Goal: Transaction & Acquisition: Book appointment/travel/reservation

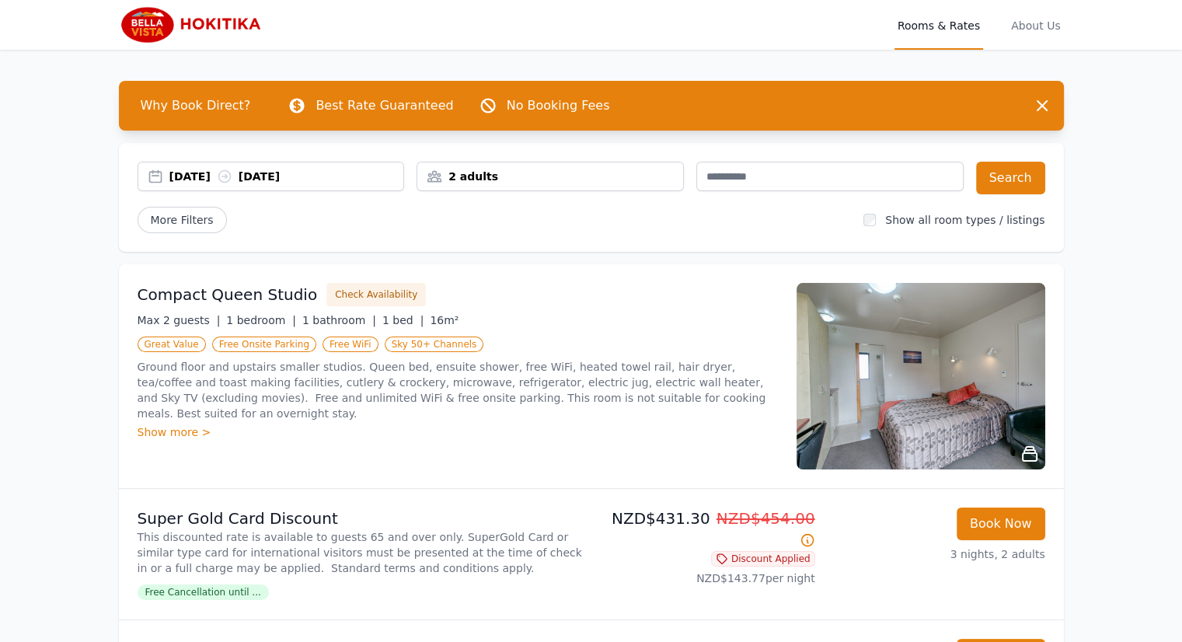
click at [600, 169] on div "2 adults" at bounding box center [550, 177] width 266 height 16
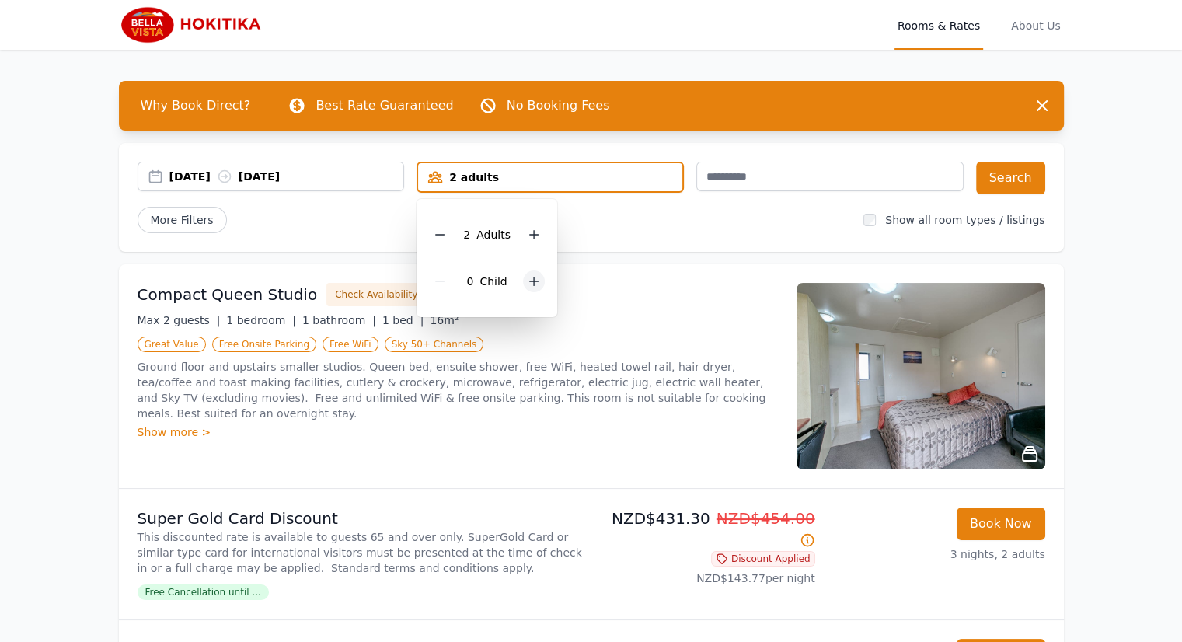
click at [530, 277] on icon at bounding box center [534, 281] width 12 height 12
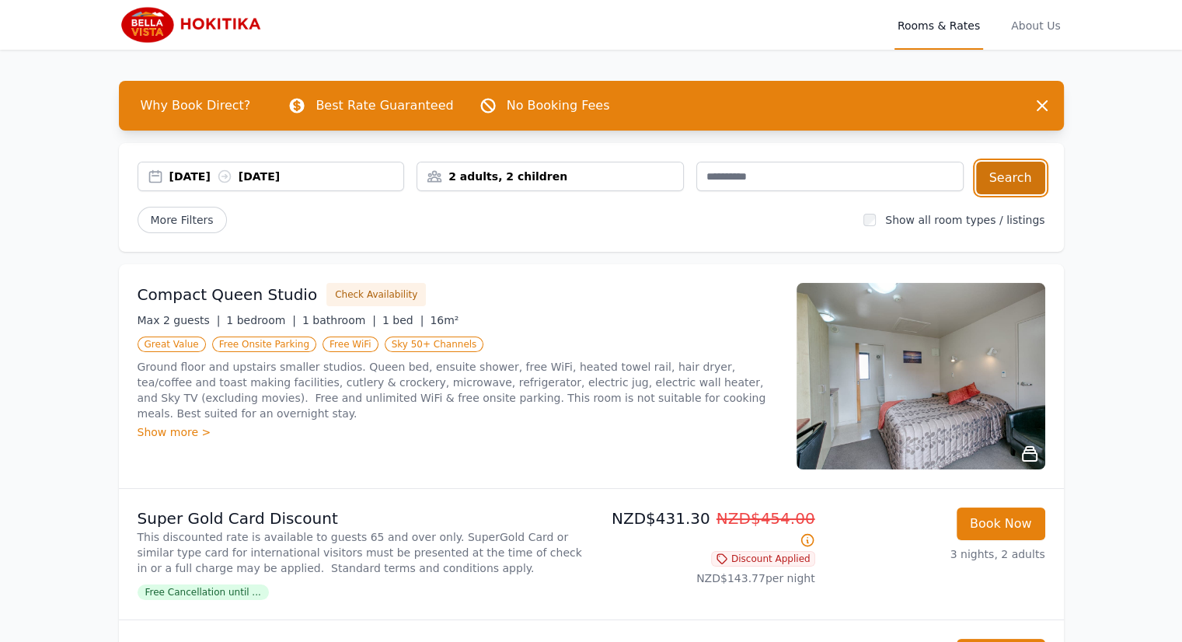
click at [1007, 175] on button "Search" at bounding box center [1010, 178] width 69 height 33
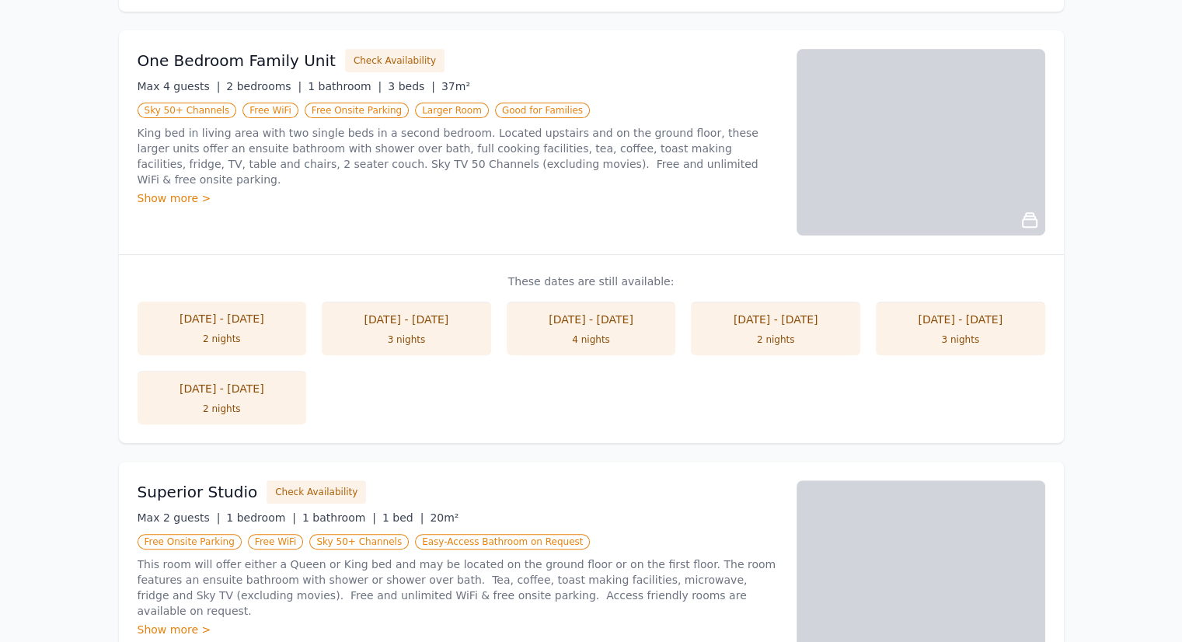
scroll to position [622, 0]
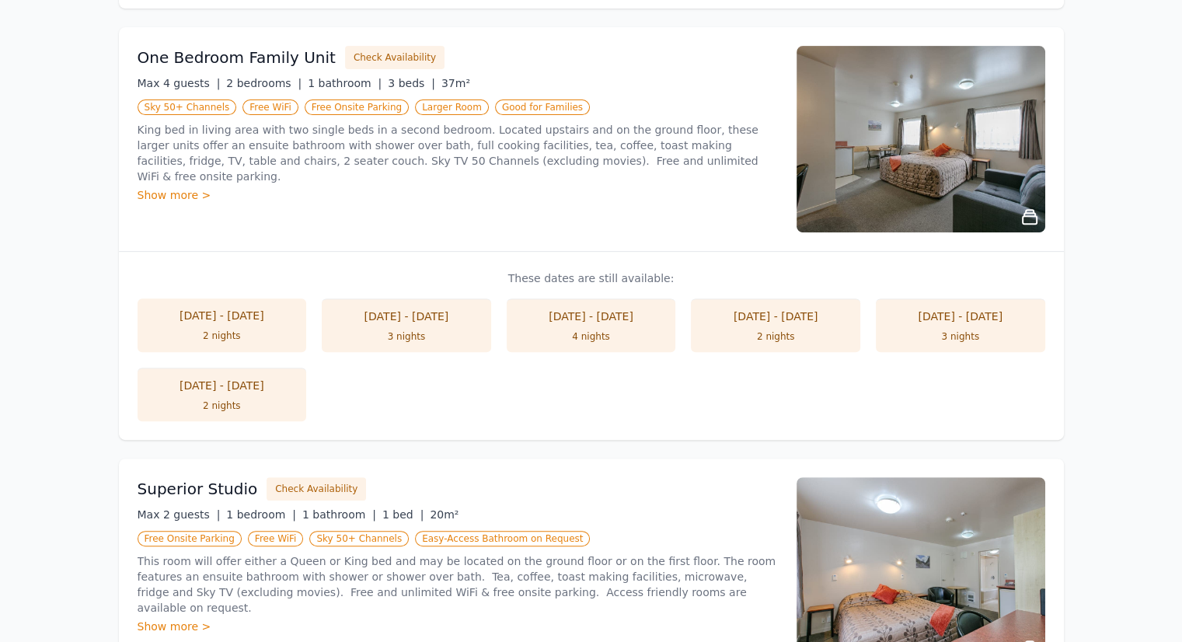
click at [235, 395] on li "[DATE] - [DATE] 2 nights" at bounding box center [222, 394] width 169 height 54
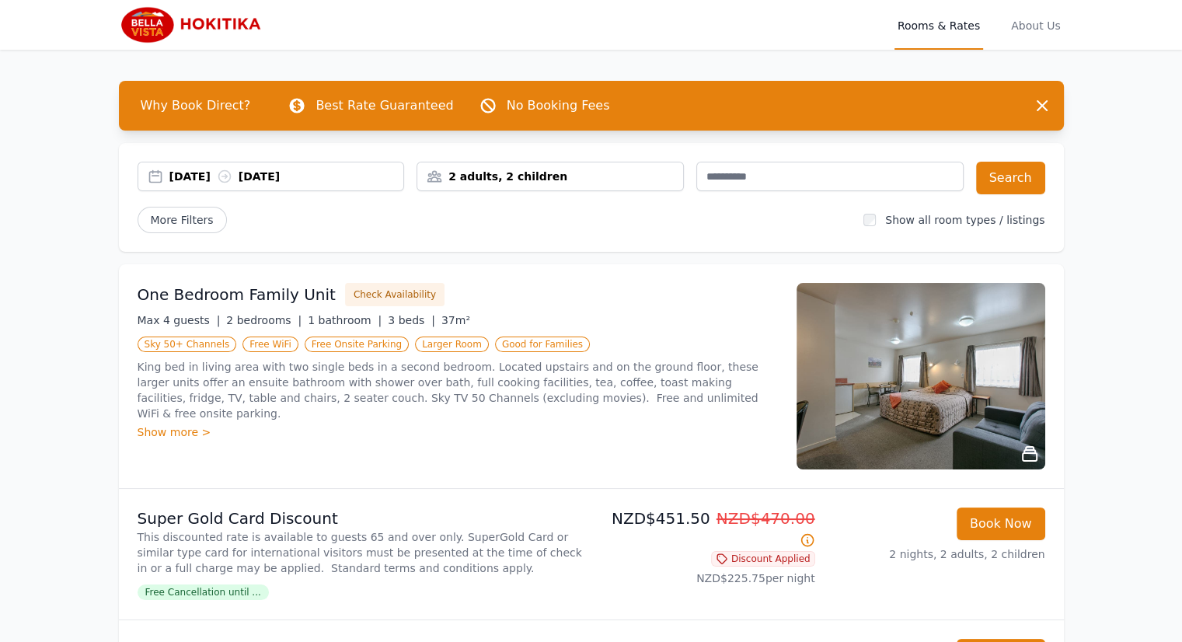
click at [155, 178] on div "[DATE] [DATE]" at bounding box center [271, 177] width 266 height 16
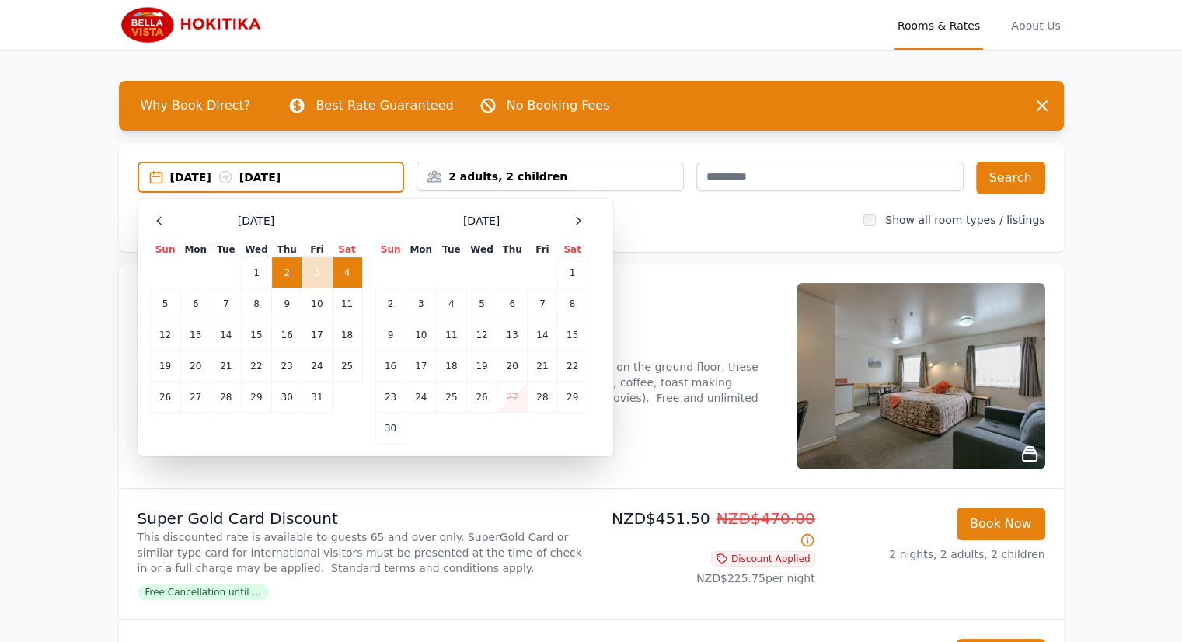
scroll to position [78, 0]
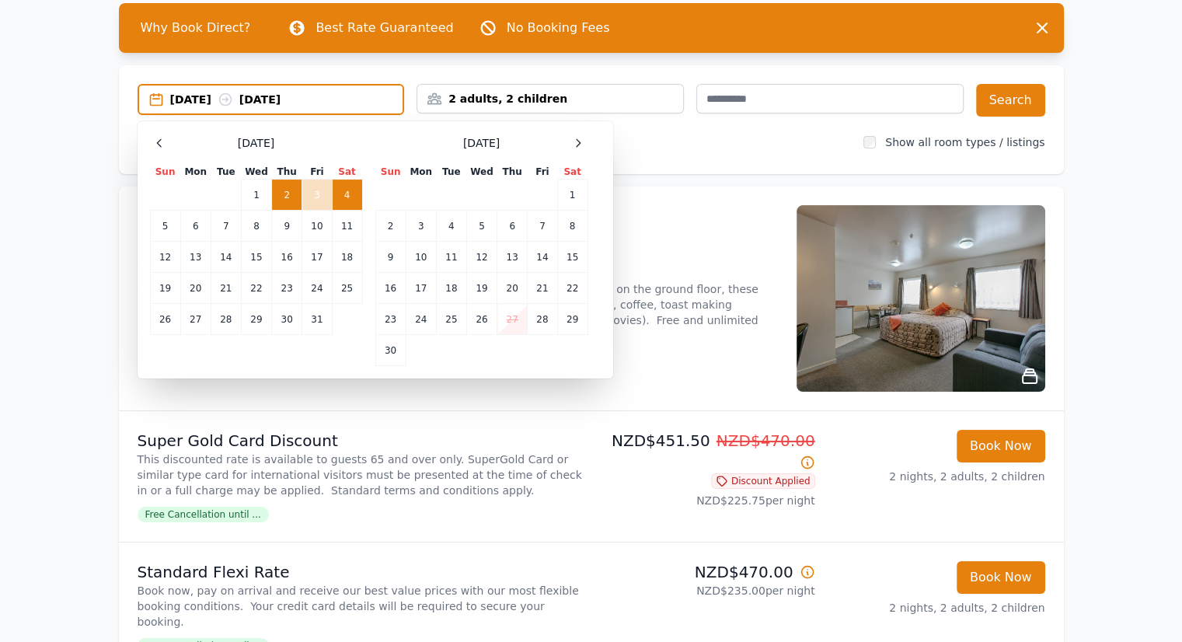
click at [679, 346] on div "Show more >" at bounding box center [458, 354] width 640 height 16
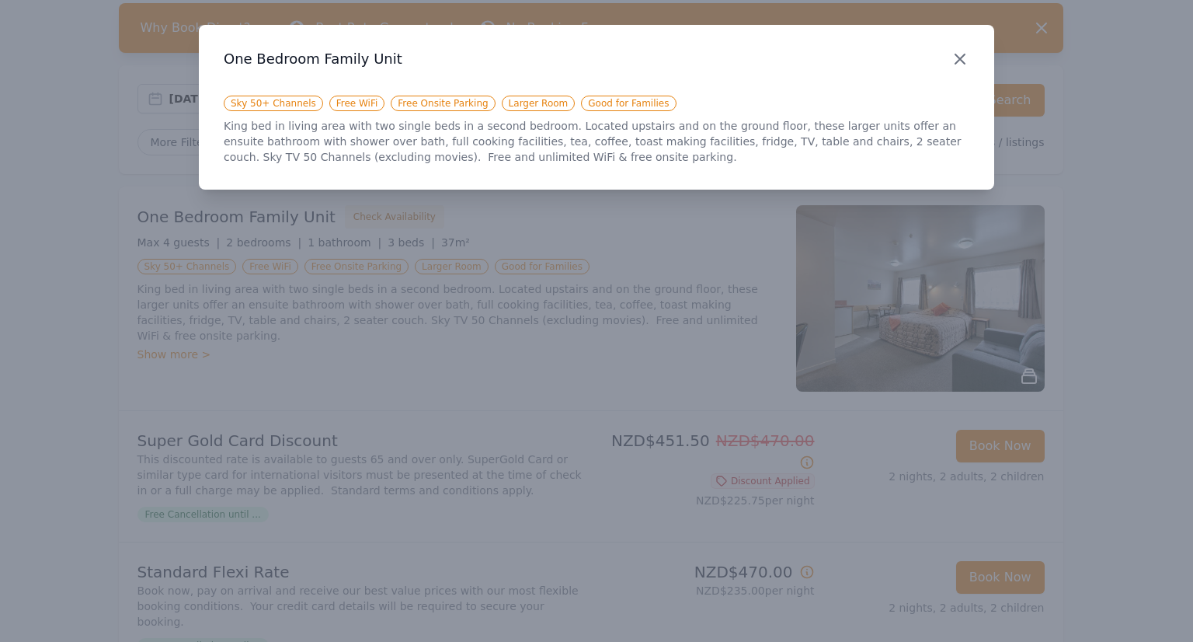
click at [957, 56] on icon "button" at bounding box center [960, 58] width 9 height 9
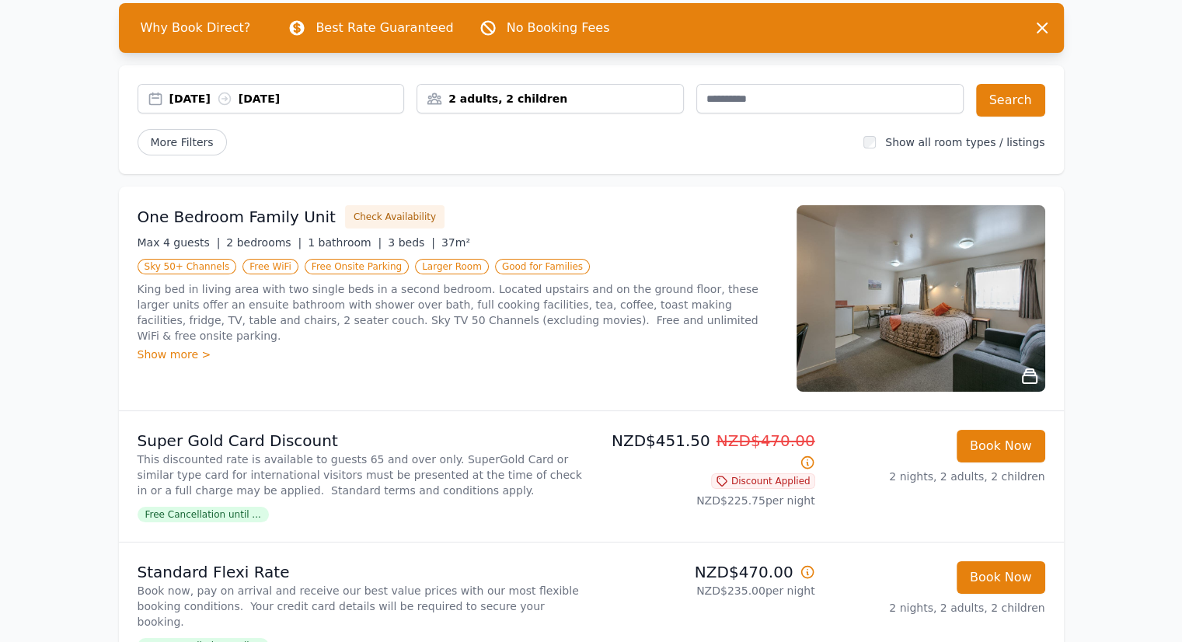
click at [915, 330] on img at bounding box center [920, 298] width 249 height 186
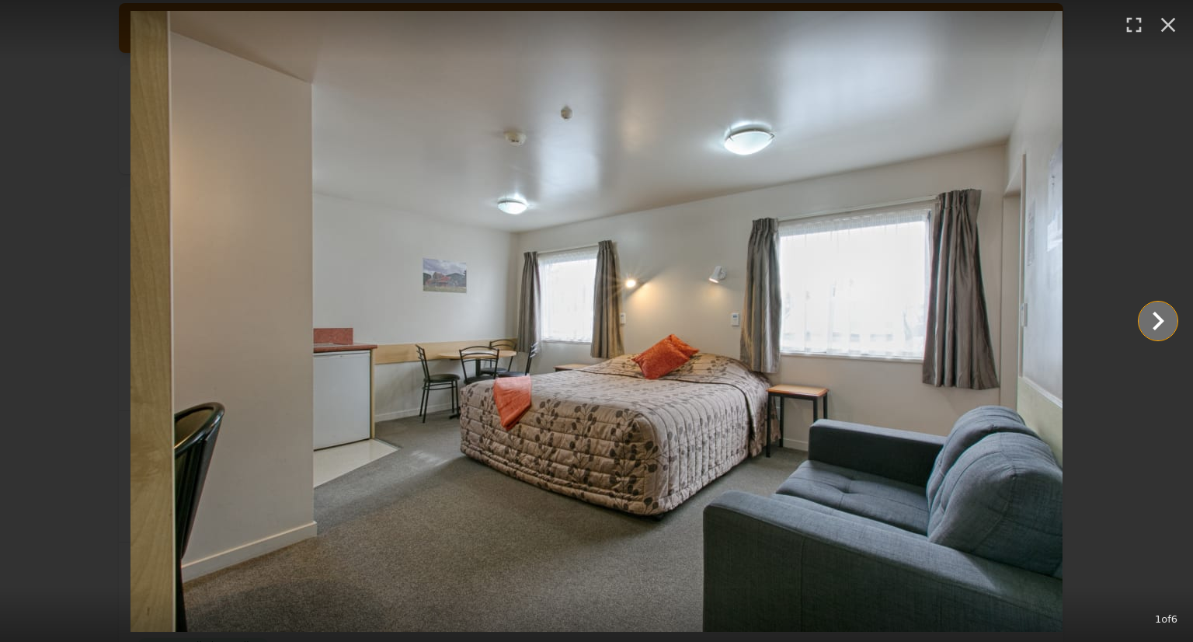
click at [1154, 321] on icon "Show slide 2 of 6" at bounding box center [1158, 320] width 37 height 37
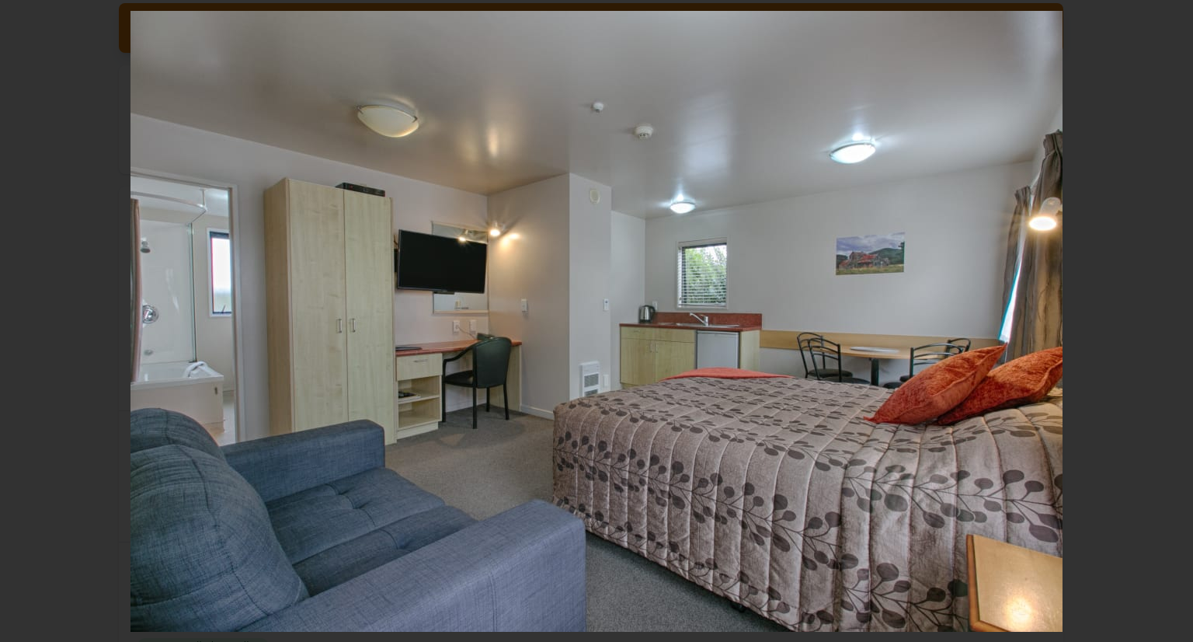
click at [1156, 321] on icon "Show slide 3 of 6" at bounding box center [1158, 320] width 37 height 37
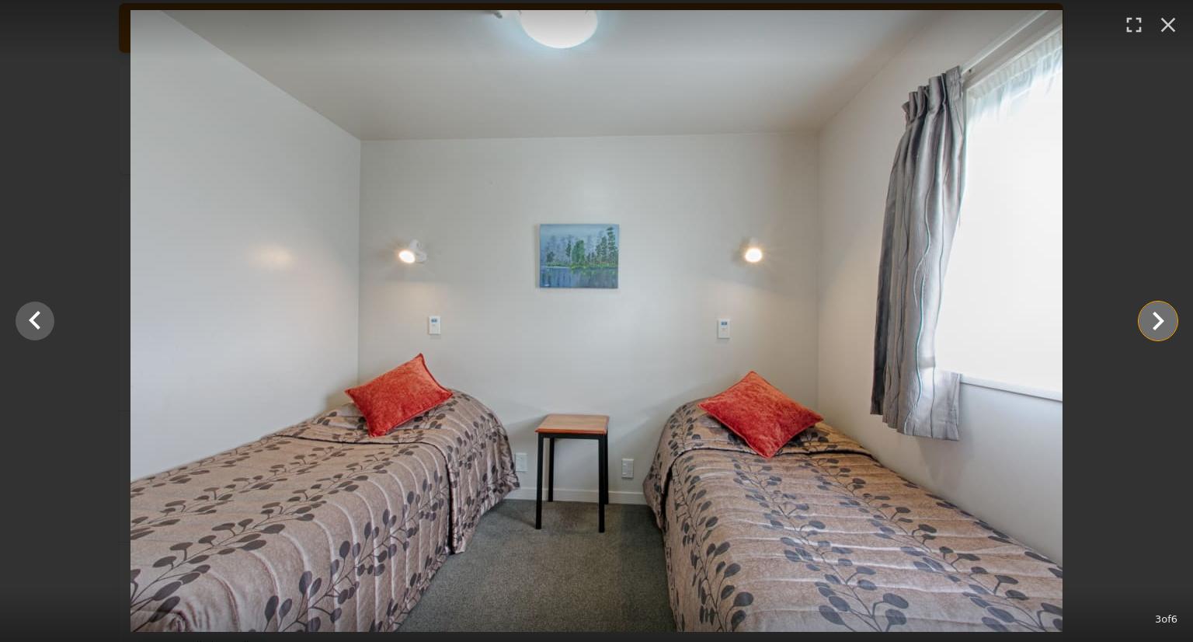
click at [1156, 321] on icon "Show slide 4 of 6" at bounding box center [1158, 320] width 37 height 37
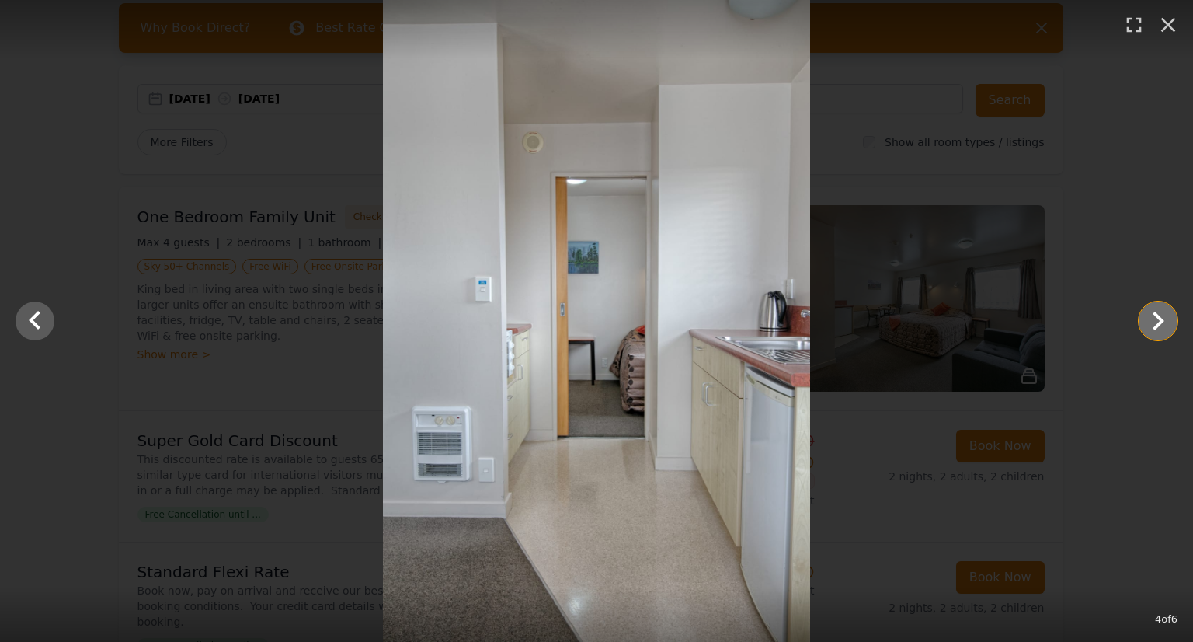
click at [1156, 321] on icon "Show slide 5 of 6" at bounding box center [1158, 320] width 37 height 37
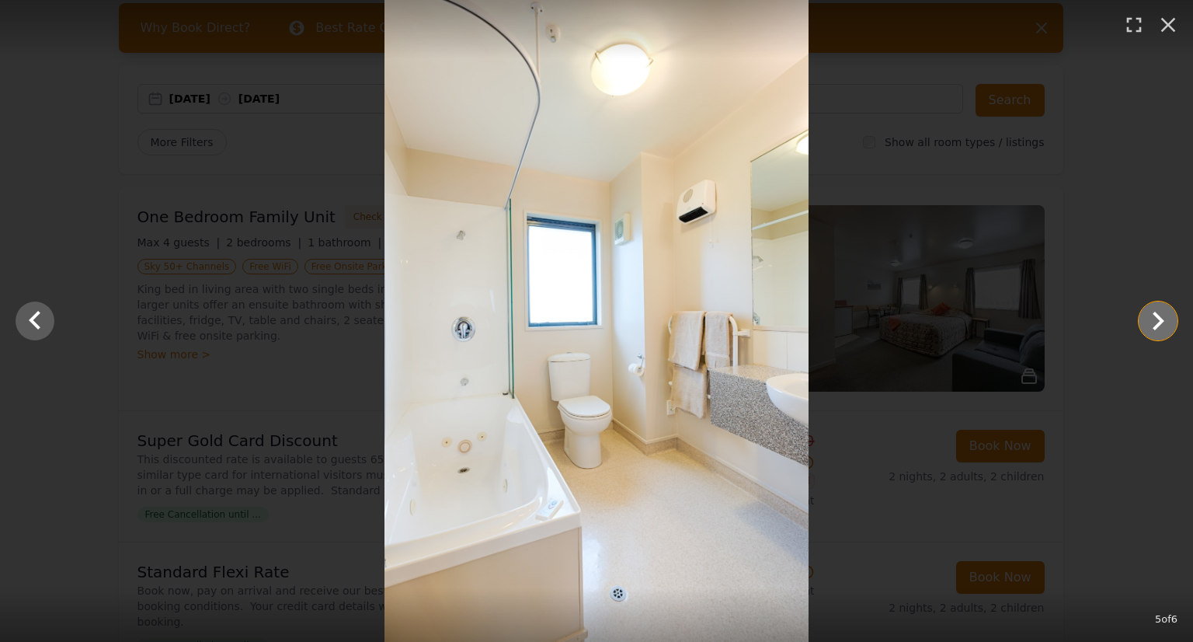
click at [1156, 321] on icon "Show slide 6 of 6" at bounding box center [1158, 320] width 37 height 37
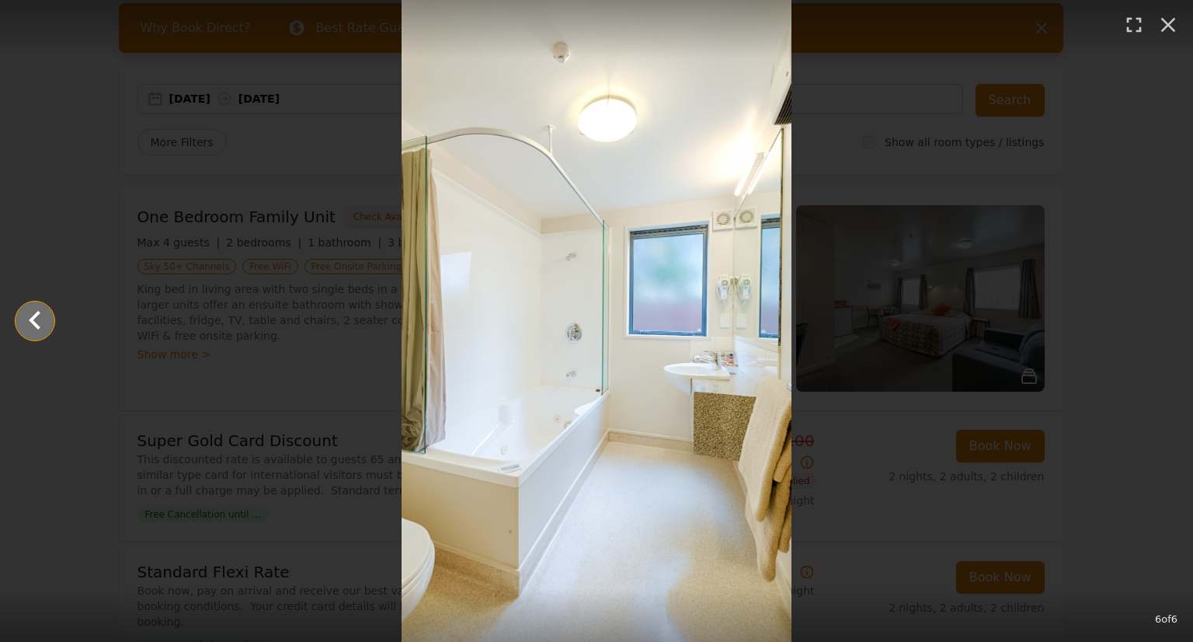
click at [35, 325] on icon "Show slide 5 of 6" at bounding box center [35, 320] width 12 height 19
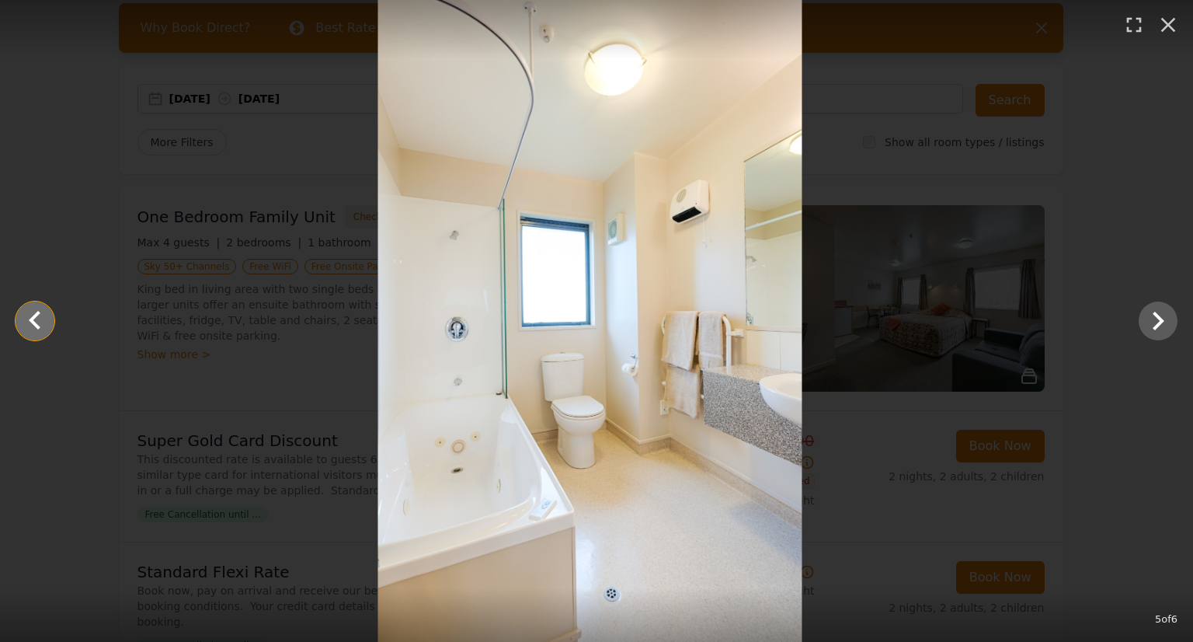
click at [37, 325] on icon "Show slide 4 of 6" at bounding box center [35, 320] width 12 height 19
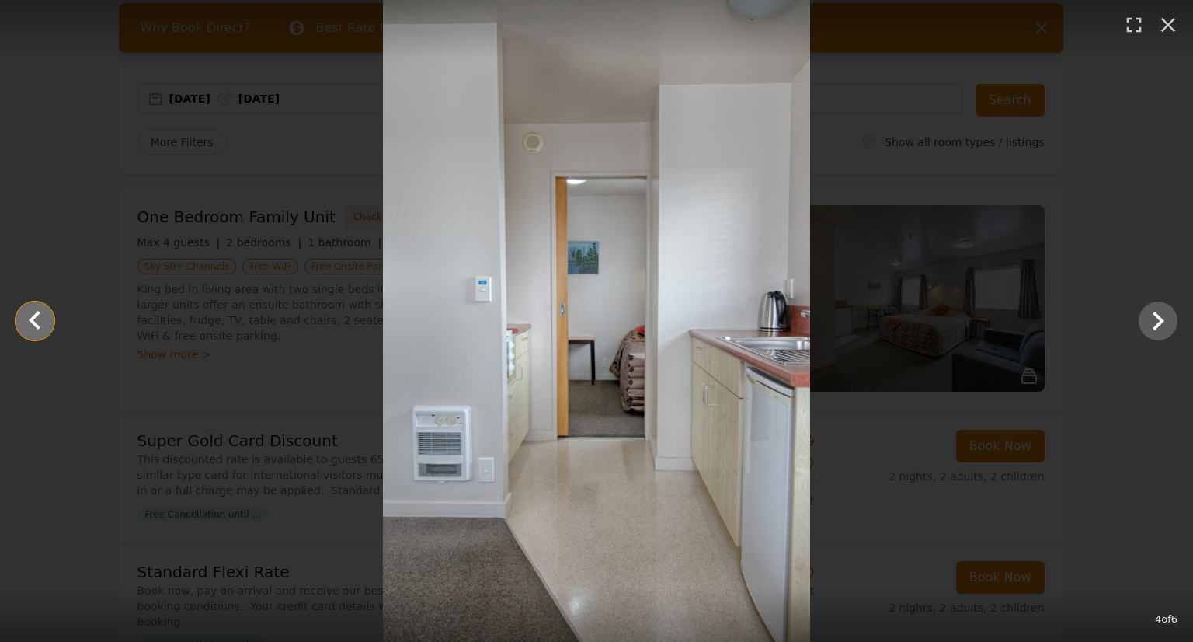
click at [37, 325] on icon "Show slide 3 of 6" at bounding box center [35, 320] width 12 height 19
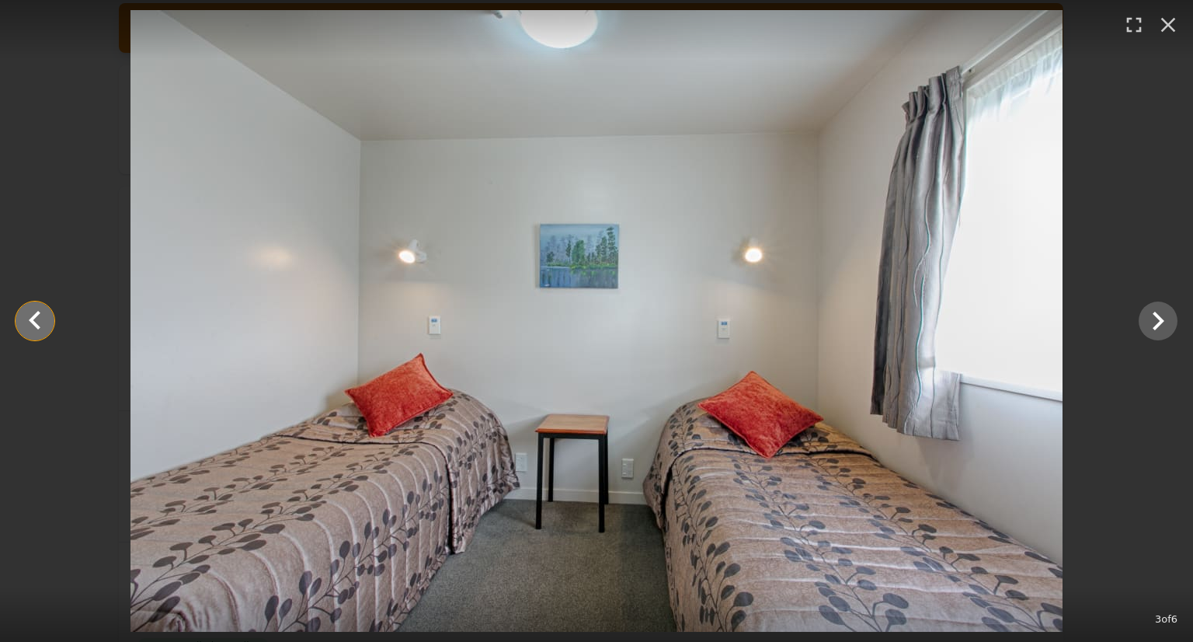
click at [37, 325] on icon "Show slide 2 of 6" at bounding box center [35, 320] width 12 height 19
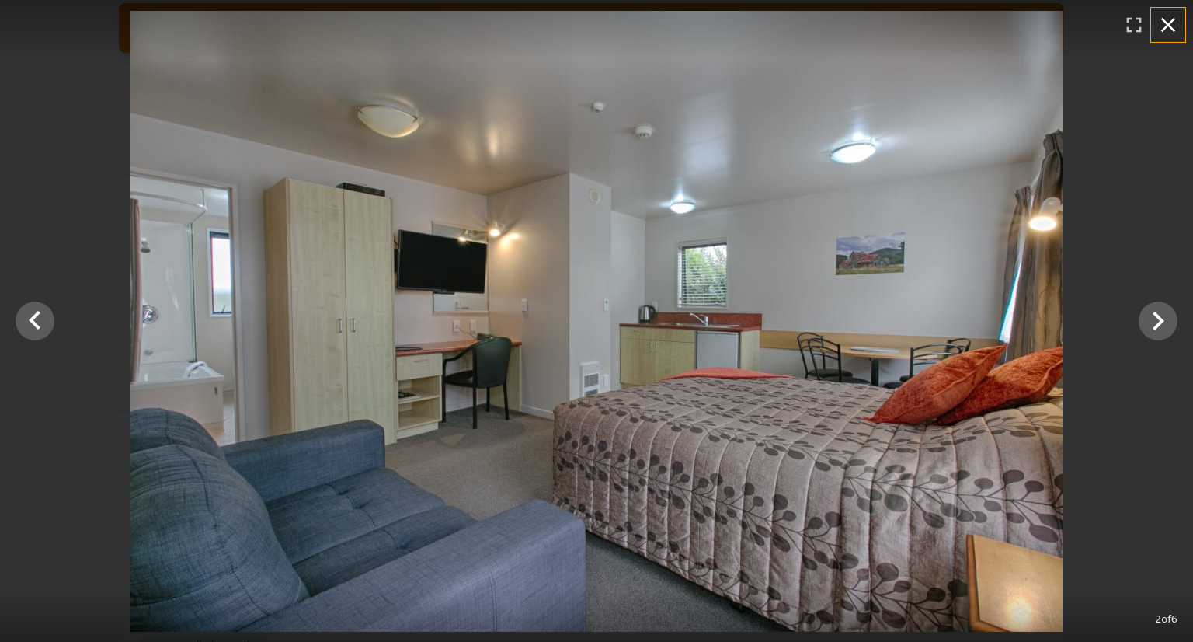
click at [1167, 28] on icon "button" at bounding box center [1168, 24] width 25 height 25
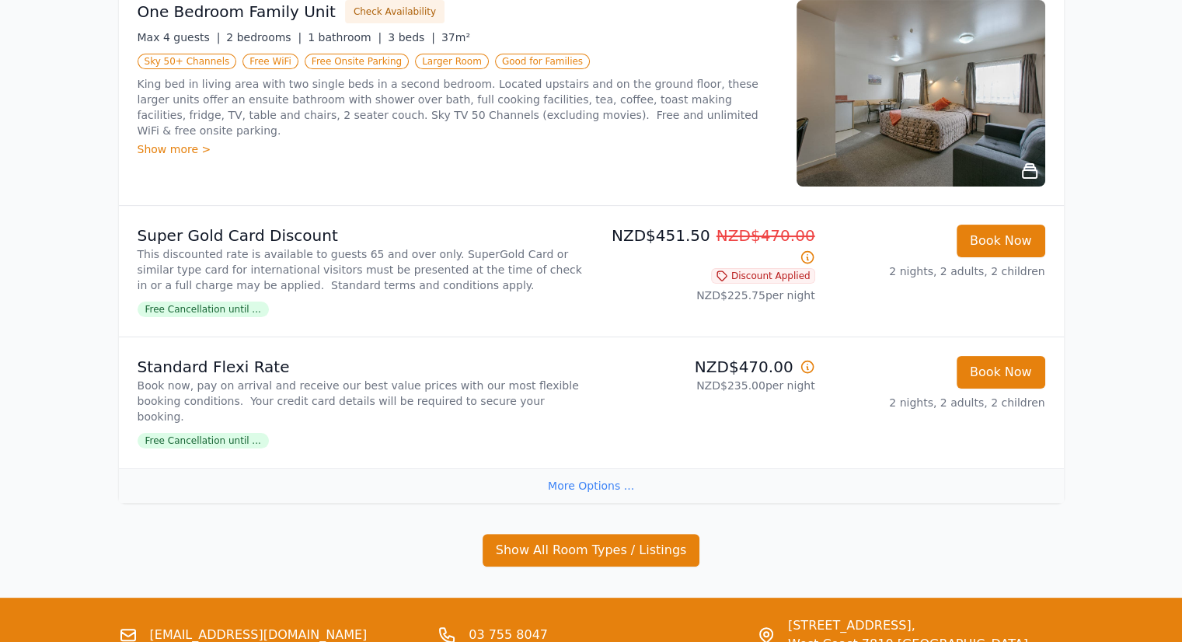
scroll to position [311, 0]
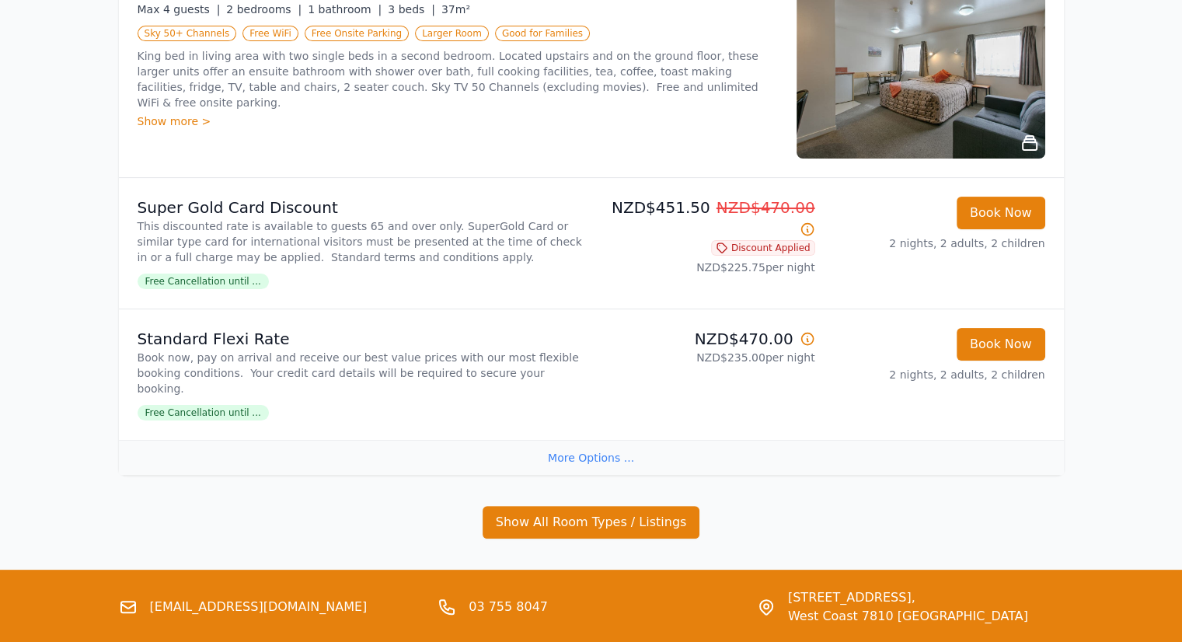
click at [566, 442] on div "More Options ..." at bounding box center [591, 457] width 945 height 35
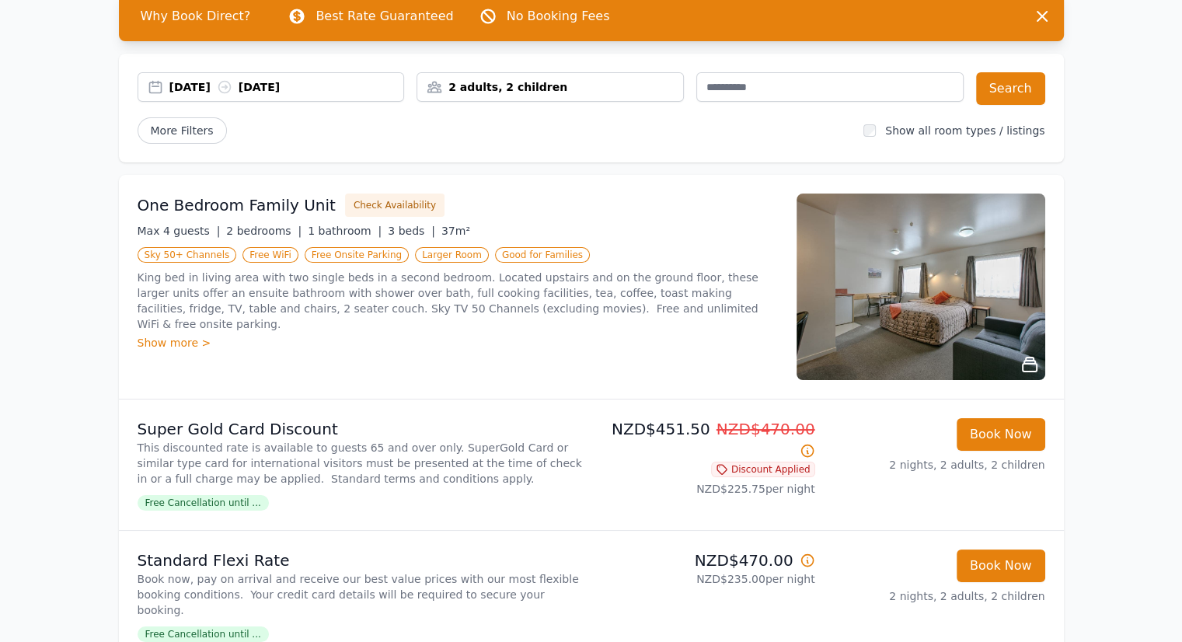
scroll to position [0, 0]
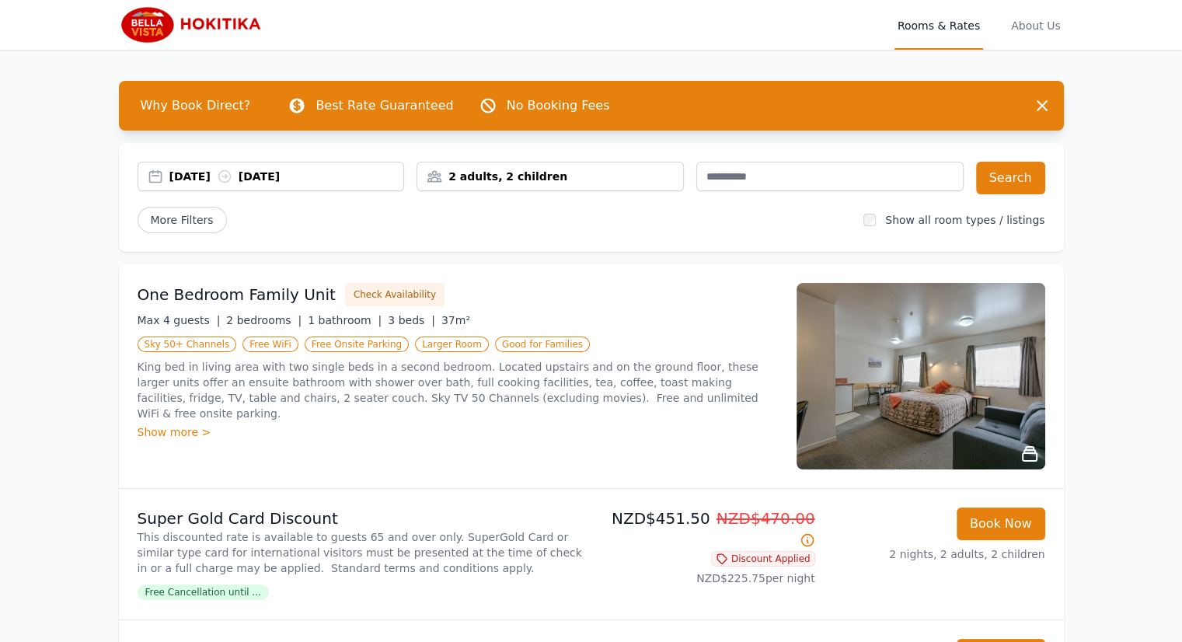
click at [172, 176] on div "[DATE] [DATE]" at bounding box center [286, 177] width 235 height 16
